Goal: Navigation & Orientation: Find specific page/section

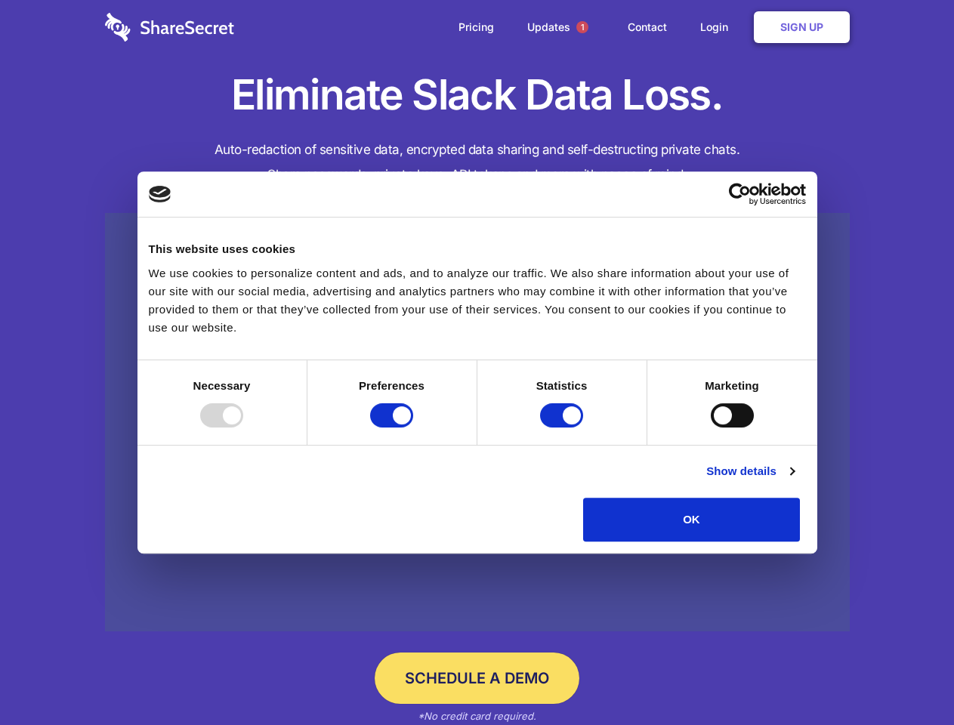
click at [243, 428] on div at bounding box center [221, 416] width 43 height 24
click at [413, 428] on input "Preferences" at bounding box center [391, 416] width 43 height 24
checkbox input "false"
click at [564, 428] on input "Statistics" at bounding box center [561, 416] width 43 height 24
checkbox input "false"
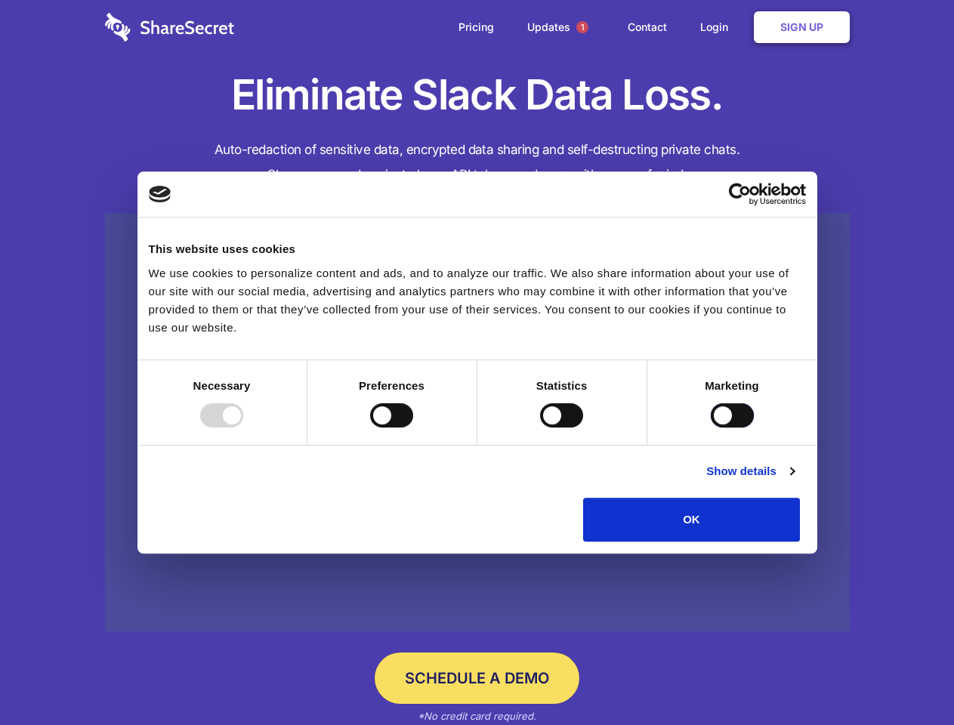
click at [711, 428] on input "Marketing" at bounding box center [732, 416] width 43 height 24
checkbox input "true"
click at [794, 481] on link "Show details" at bounding box center [751, 471] width 88 height 18
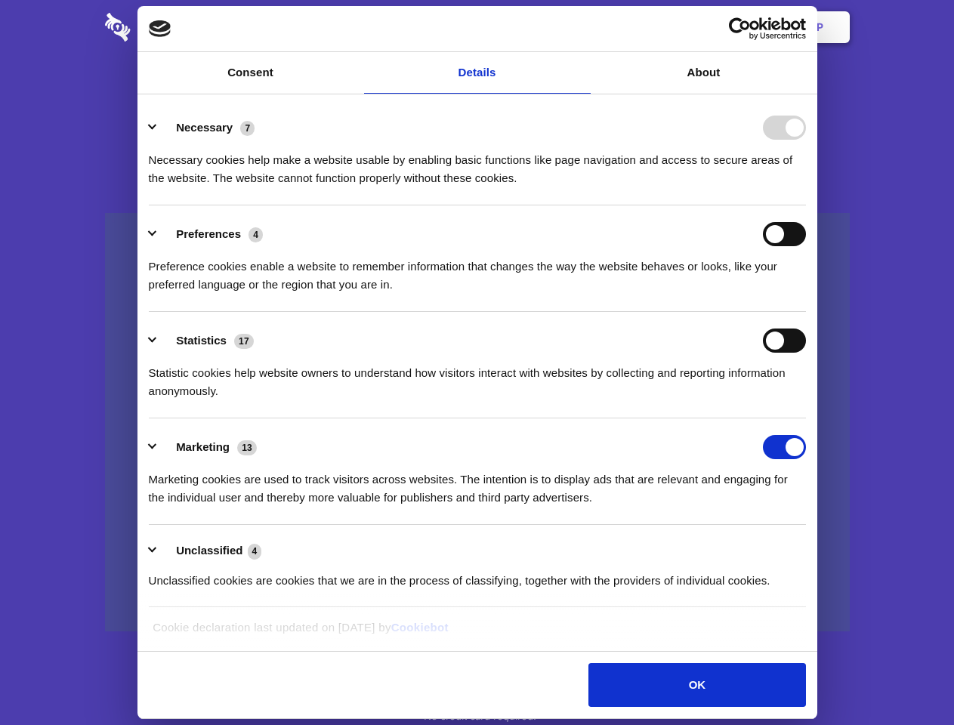
click at [806, 206] on li "Necessary 7 Necessary cookies help make a website usable by enabling basic func…" at bounding box center [477, 152] width 657 height 107
click at [582, 27] on span "1" at bounding box center [583, 27] width 12 height 12
